Goal: Navigation & Orientation: Find specific page/section

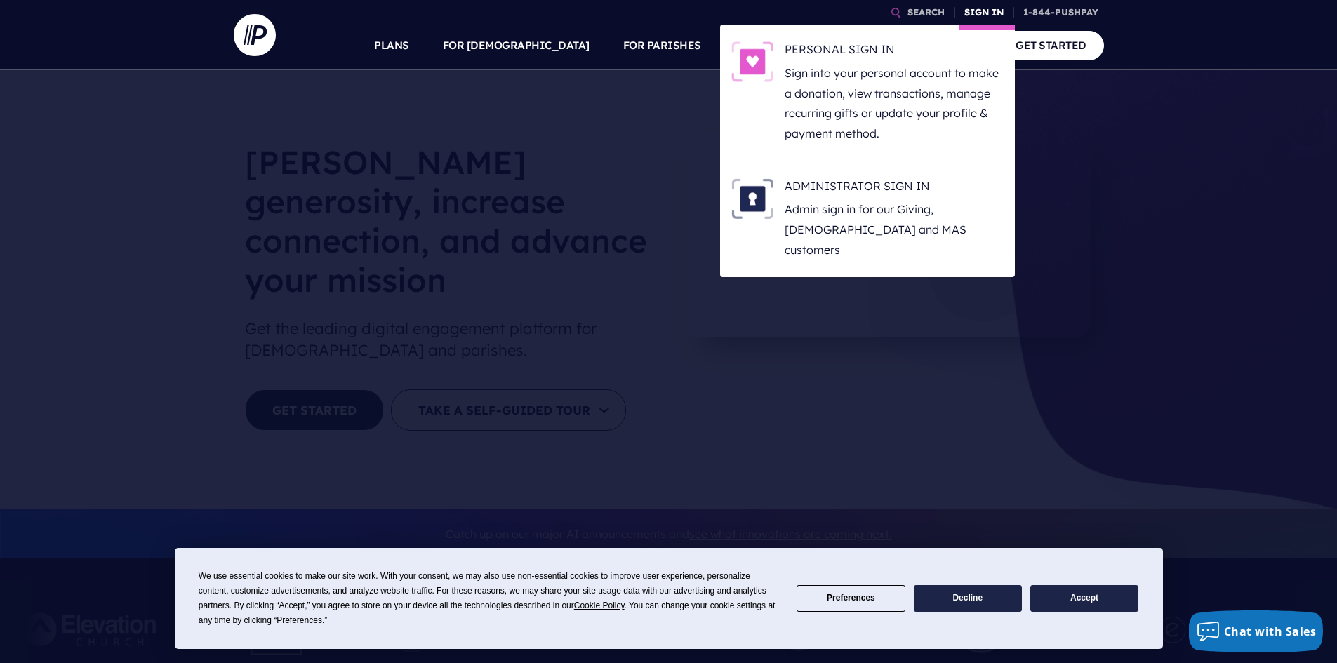
click at [983, 13] on link "SIGN IN" at bounding box center [984, 12] width 51 height 25
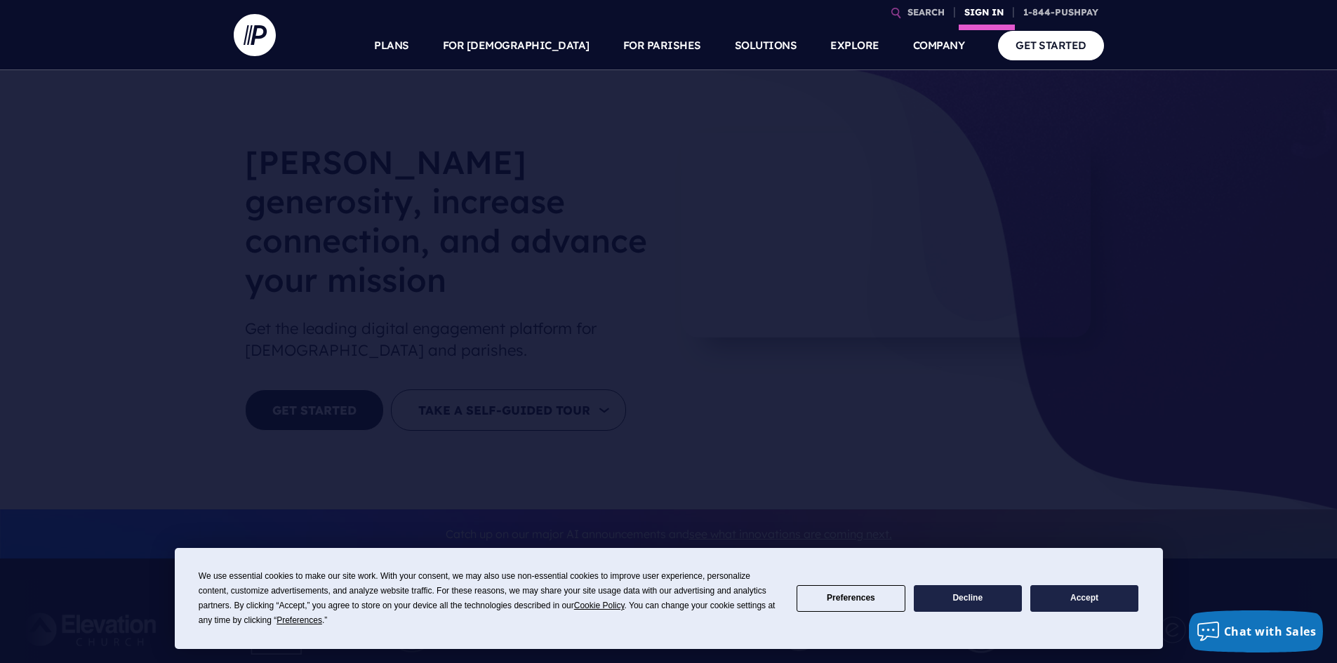
click at [982, 13] on link "SIGN IN" at bounding box center [984, 12] width 51 height 25
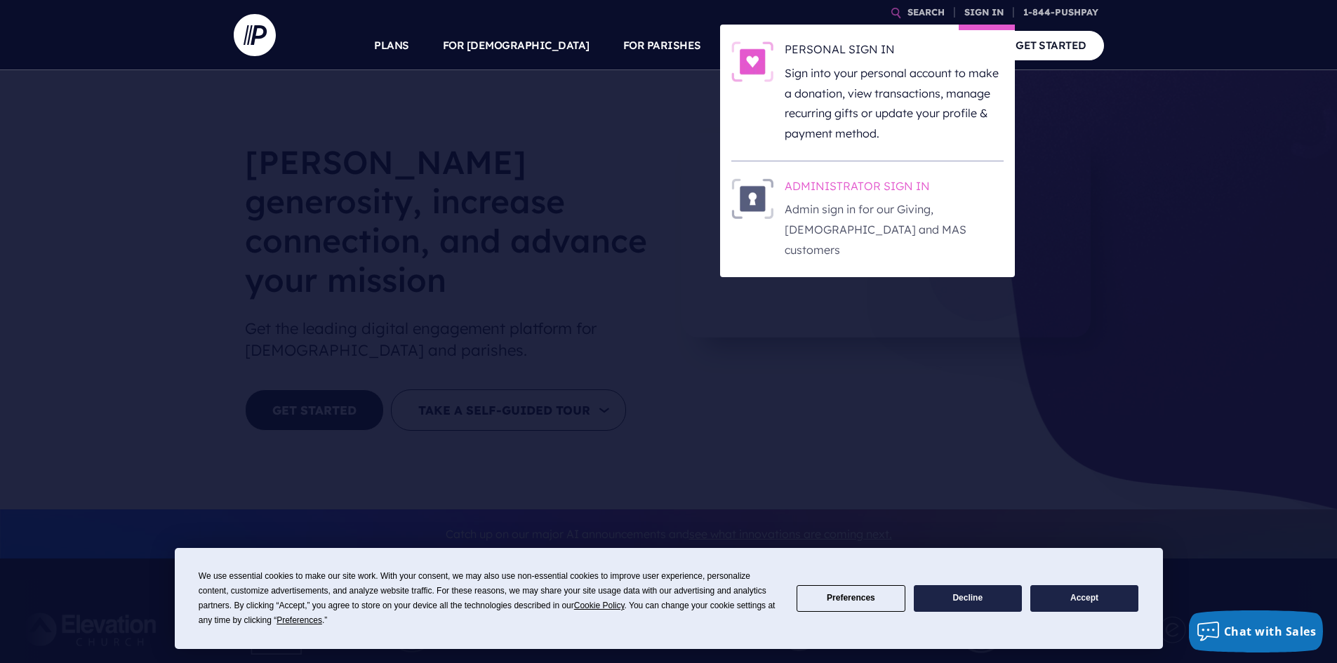
click at [863, 191] on h6 "ADMINISTRATOR SIGN IN" at bounding box center [894, 188] width 219 height 21
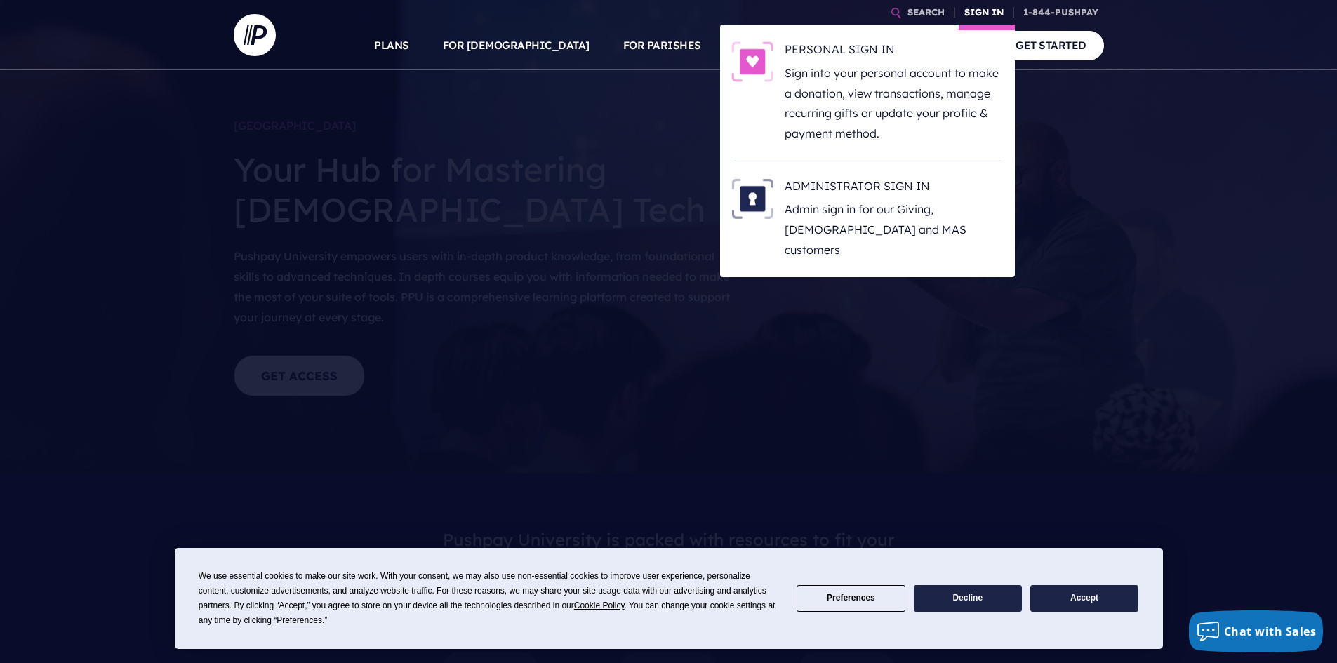
click at [969, 6] on link "SIGN IN" at bounding box center [984, 12] width 51 height 25
click at [891, 201] on p "Admin sign in for our Giving, [DEMOGRAPHIC_DATA] and MAS customers" at bounding box center [894, 229] width 219 height 60
click at [999, 11] on link "SIGN IN" at bounding box center [984, 12] width 51 height 25
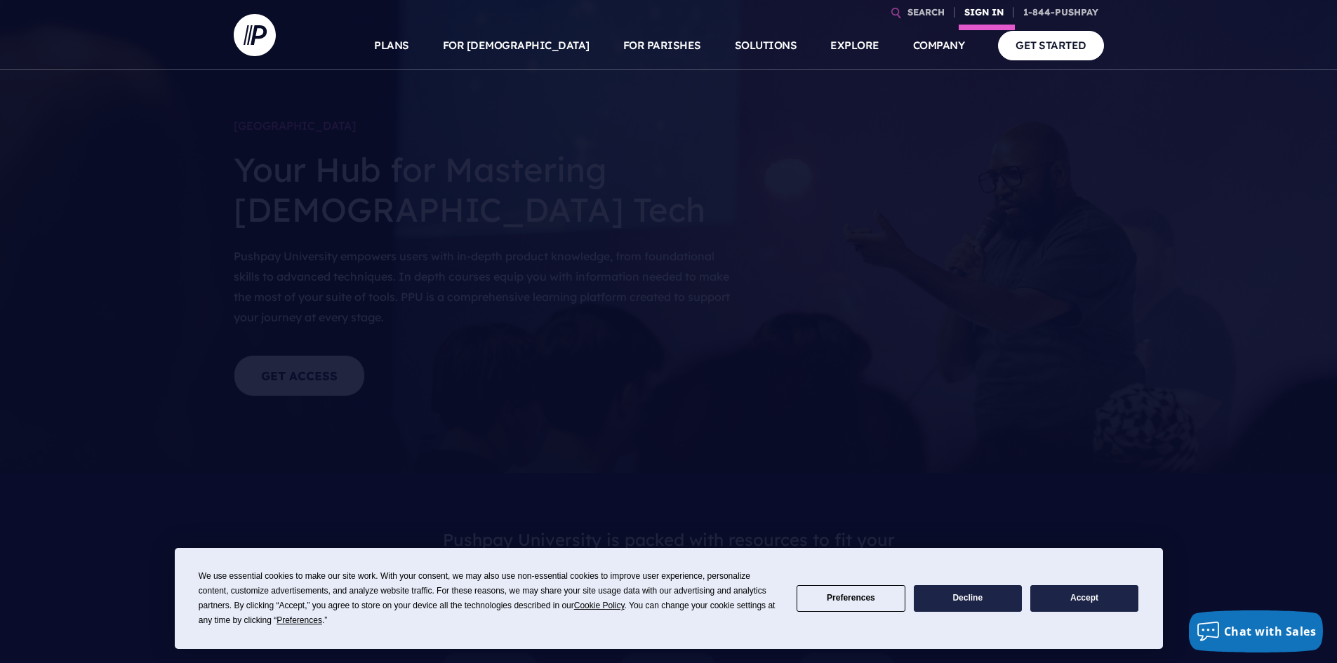
click at [969, 9] on link "SIGN IN" at bounding box center [984, 12] width 51 height 25
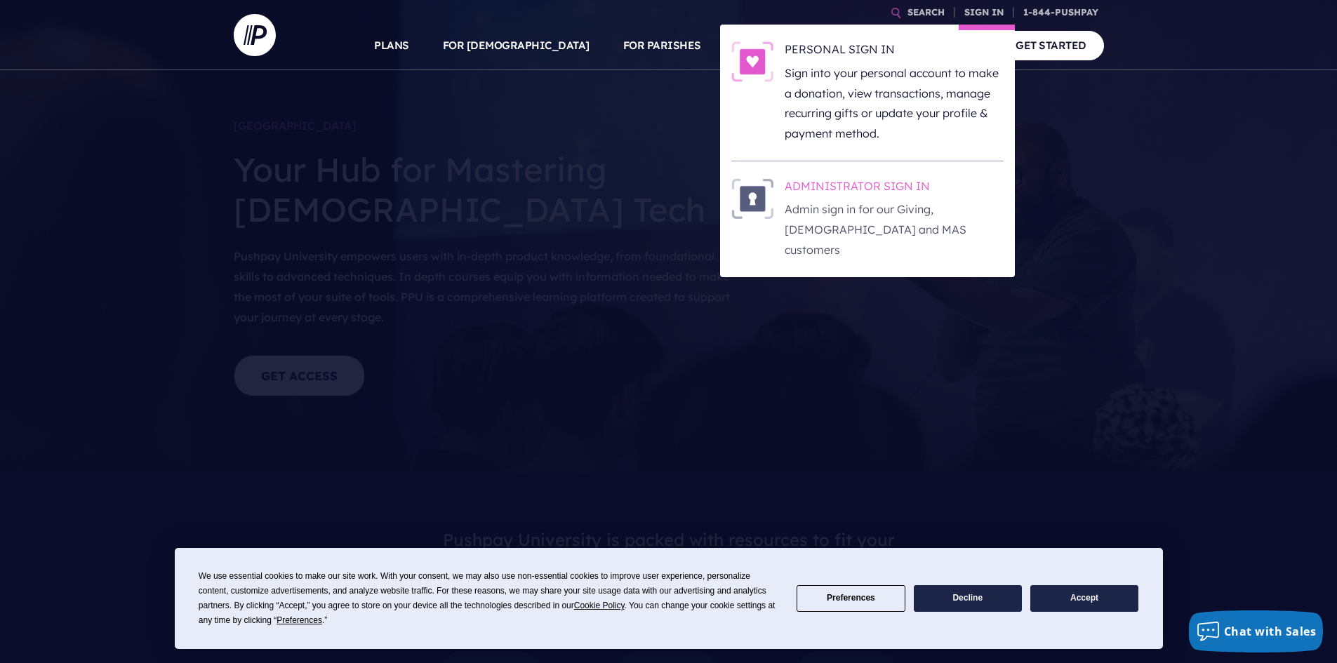
click at [866, 187] on h6 "ADMINISTRATOR SIGN IN" at bounding box center [894, 188] width 219 height 21
click at [980, 17] on link "SIGN IN" at bounding box center [984, 12] width 51 height 25
click at [860, 182] on h6 "ADMINISTRATOR SIGN IN" at bounding box center [894, 188] width 219 height 21
